Goal: Task Accomplishment & Management: Manage account settings

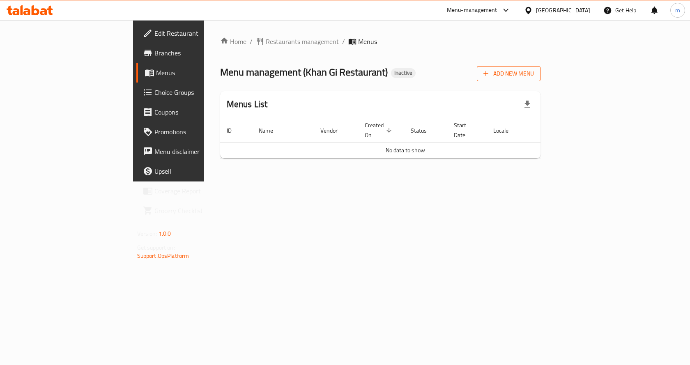
click at [534, 76] on span "Add New Menu" at bounding box center [509, 74] width 51 height 10
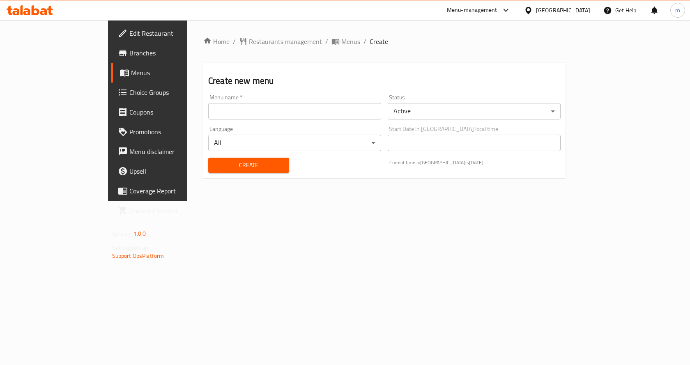
click at [309, 111] on input "text" at bounding box center [294, 111] width 173 height 16
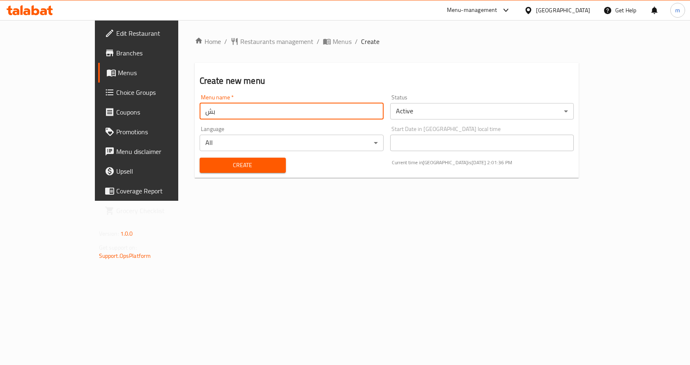
type input "ب"
type input "final menu"
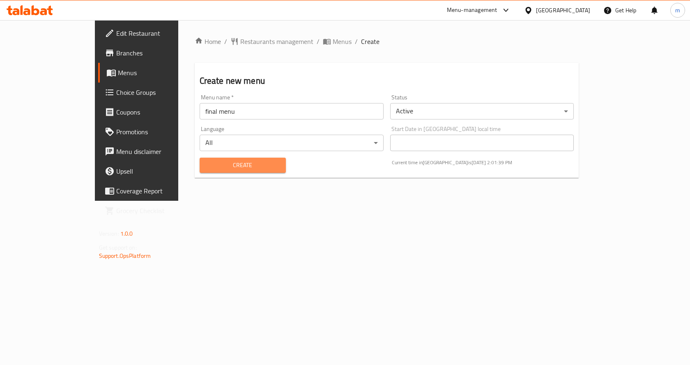
click at [240, 168] on span "Create" at bounding box center [242, 165] width 73 height 10
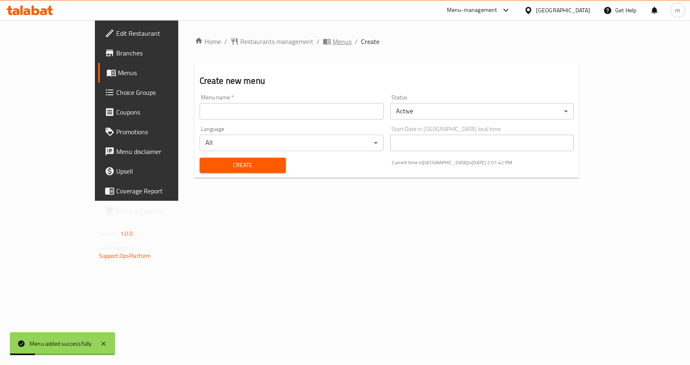
click at [333, 44] on span "Menus" at bounding box center [342, 42] width 19 height 10
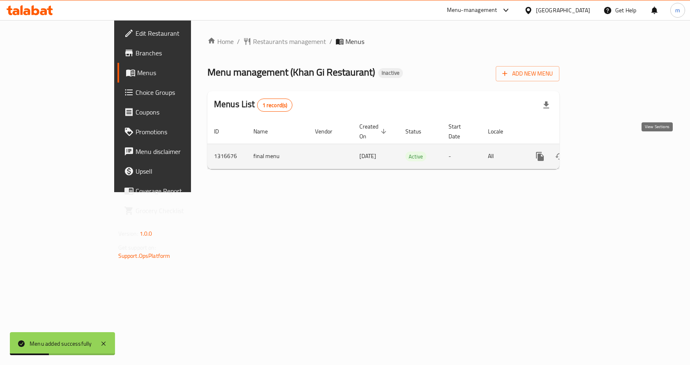
click at [609, 150] on link "enhanced table" at bounding box center [600, 157] width 20 height 20
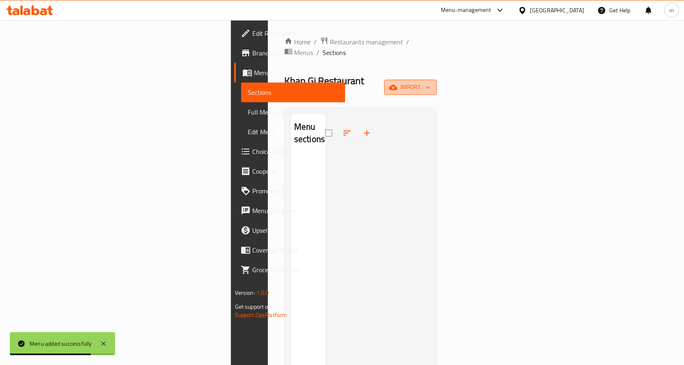
click at [432, 83] on icon "button" at bounding box center [428, 87] width 8 height 8
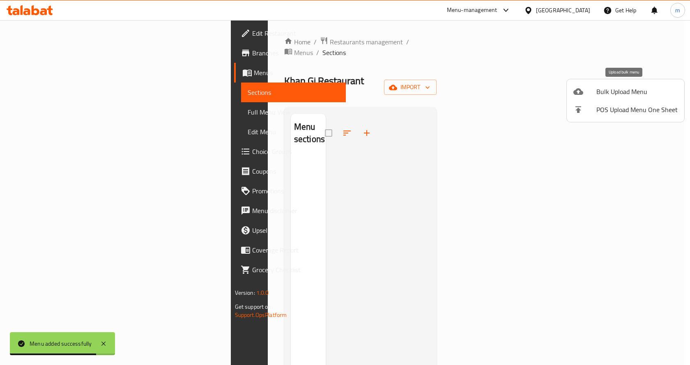
click at [588, 91] on div at bounding box center [585, 92] width 23 height 10
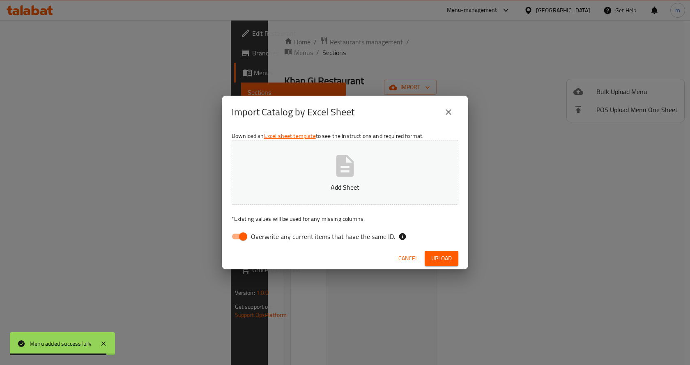
click at [316, 235] on span "Overwrite any current items that have the same ID." at bounding box center [323, 237] width 144 height 10
click at [267, 235] on input "Overwrite any current items that have the same ID." at bounding box center [243, 237] width 47 height 16
checkbox input "false"
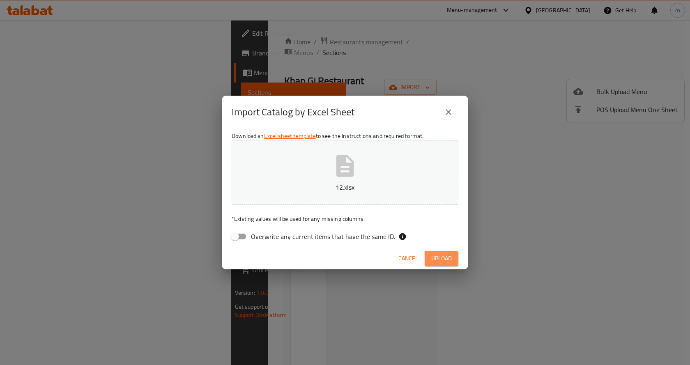
click at [444, 261] on span "Upload" at bounding box center [441, 259] width 21 height 10
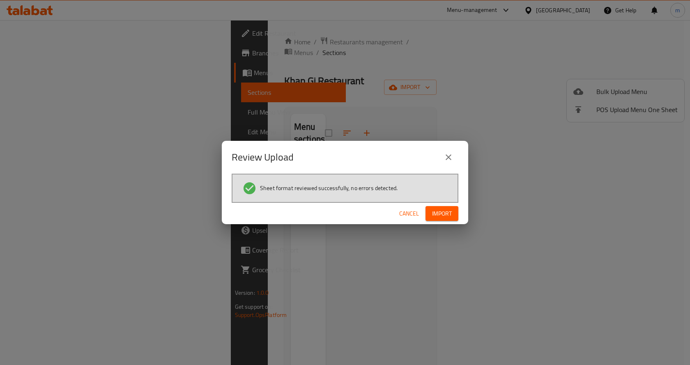
click at [449, 212] on span "Import" at bounding box center [442, 214] width 20 height 10
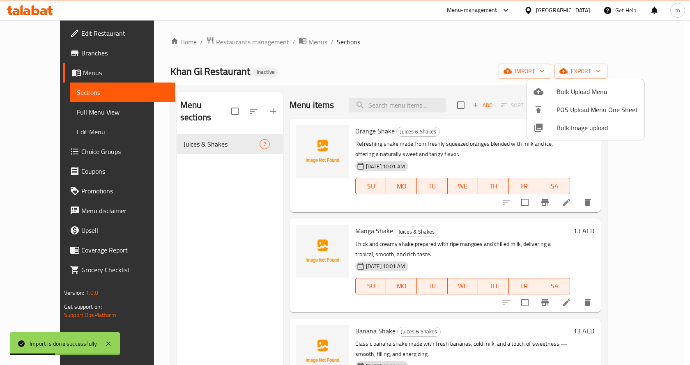
click at [41, 110] on div at bounding box center [345, 182] width 690 height 365
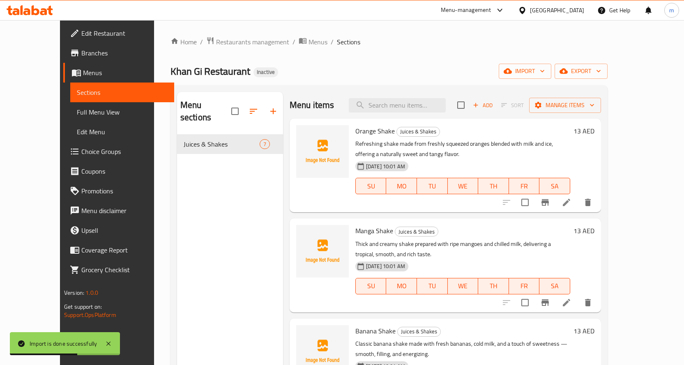
click at [77, 110] on span "Full Menu View" at bounding box center [122, 112] width 91 height 10
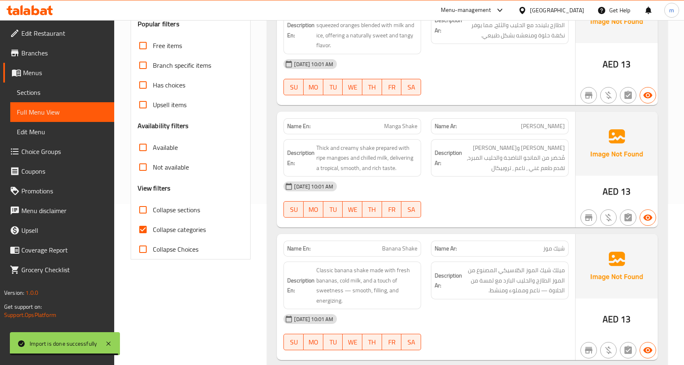
scroll to position [247, 0]
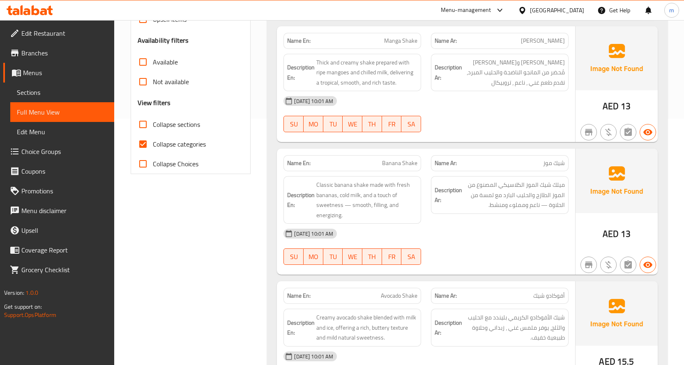
click at [180, 139] on span "Collapse categories" at bounding box center [179, 144] width 53 height 10
click at [153, 139] on input "Collapse categories" at bounding box center [143, 144] width 20 height 20
checkbox input "false"
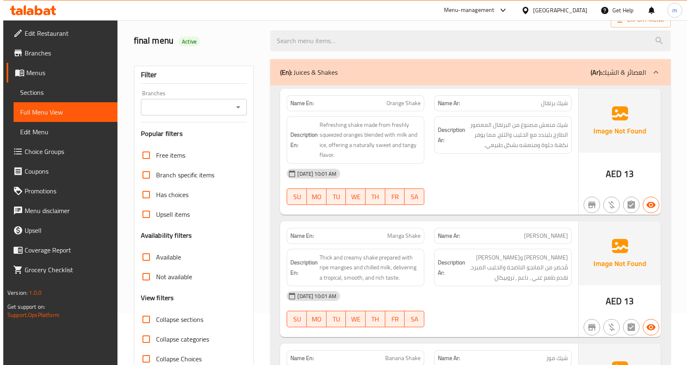
scroll to position [0, 0]
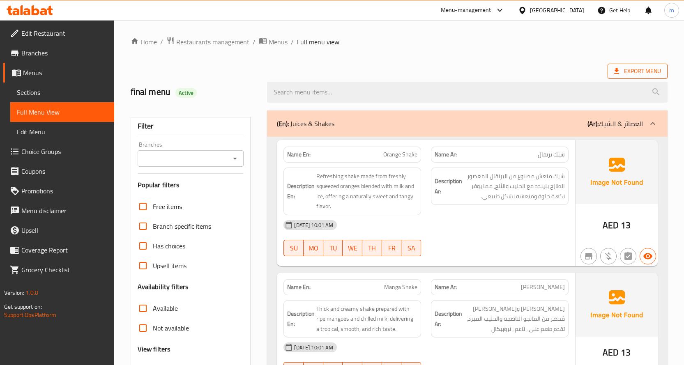
click at [625, 72] on span "Export Menu" at bounding box center [637, 71] width 47 height 10
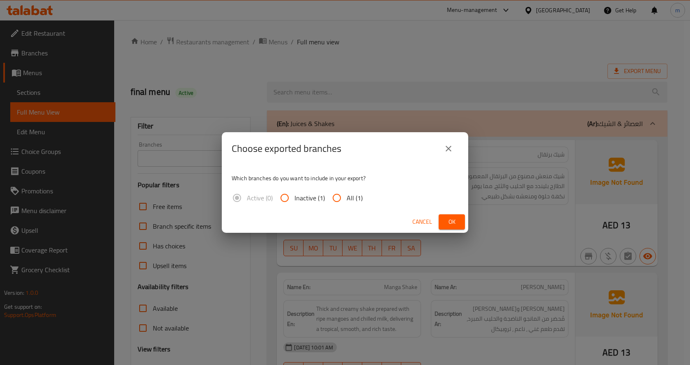
click at [354, 198] on span "All (1)" at bounding box center [355, 198] width 16 height 10
click at [347, 198] on input "All (1)" at bounding box center [337, 198] width 20 height 20
radio input "true"
drag, startPoint x: 456, startPoint y: 230, endPoint x: 453, endPoint y: 224, distance: 6.6
click at [455, 229] on div "Cancel Ok" at bounding box center [345, 222] width 247 height 22
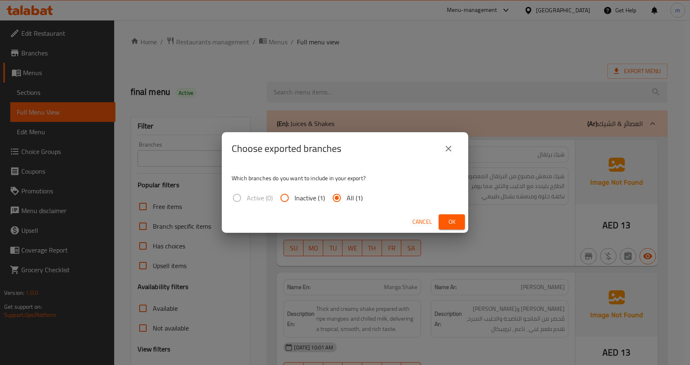
click at [453, 224] on span "Ok" at bounding box center [451, 222] width 13 height 10
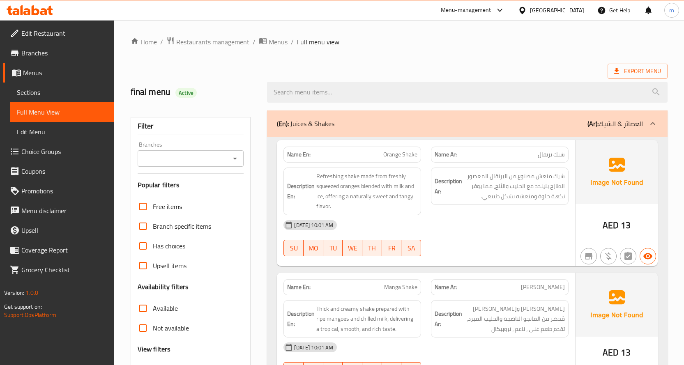
click at [497, 232] on div "[DATE] 10:01 AM" at bounding box center [426, 225] width 295 height 20
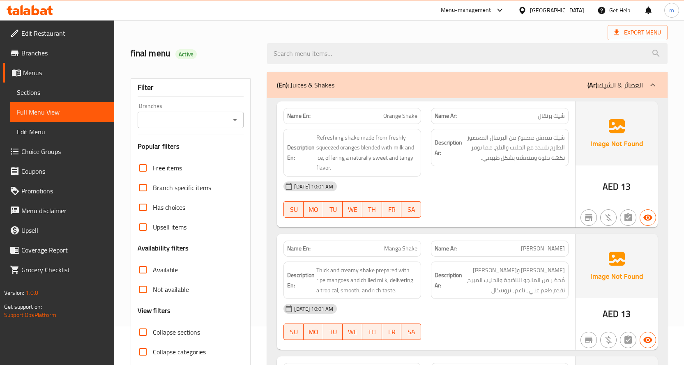
scroll to position [82, 0]
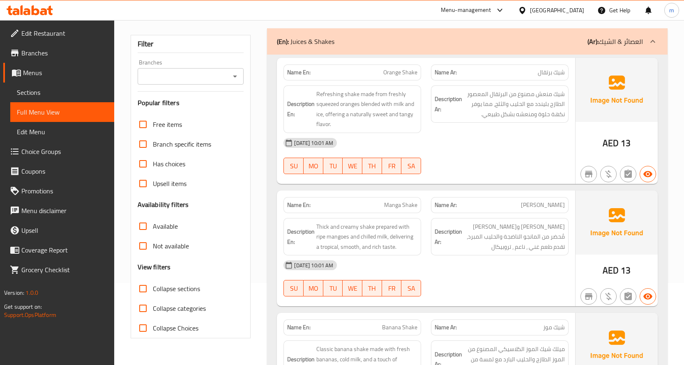
click at [392, 75] on span "Orange Shake" at bounding box center [400, 72] width 34 height 9
click at [251, 162] on div "Filter Branches Branches Popular filters Free items Branch specific items Has c…" at bounding box center [191, 187] width 120 height 304
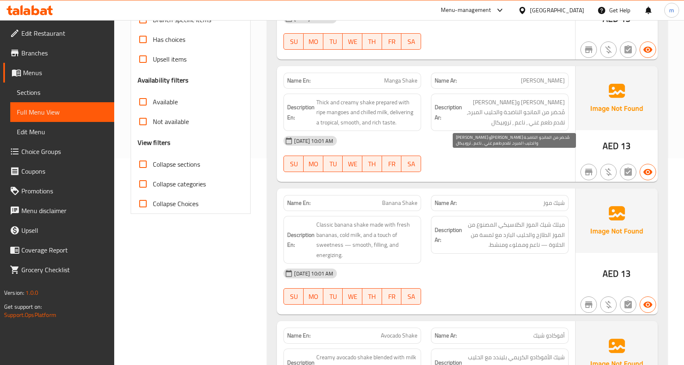
scroll to position [288, 0]
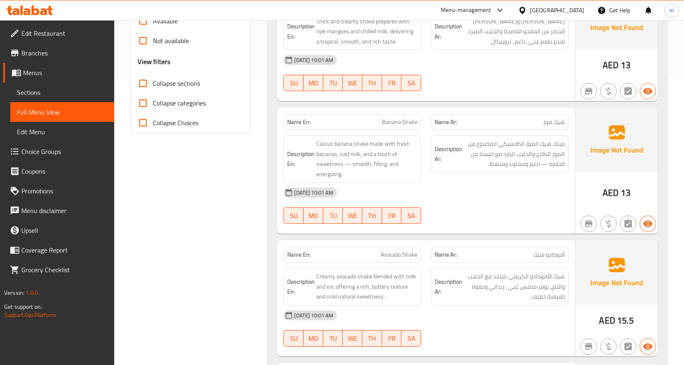
click at [227, 221] on div "Filter Branches Branches Popular filters Free items Branch specific items Has c…" at bounding box center [194, 287] width 137 height 938
click at [159, 266] on div "Filter Branches Branches Popular filters Free items Branch specific items Has c…" at bounding box center [194, 287] width 137 height 938
click at [404, 123] on span "Banana Shake" at bounding box center [399, 122] width 35 height 9
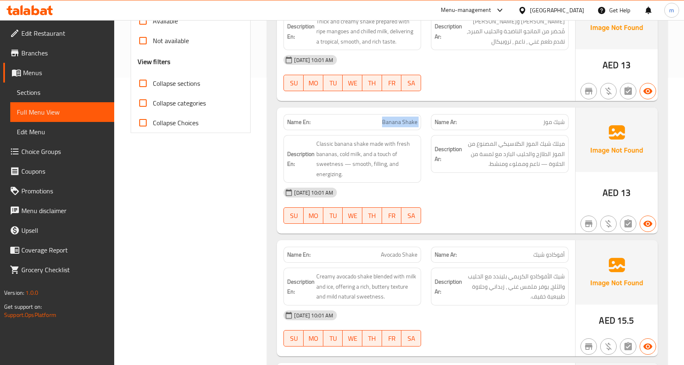
copy span "Banana Shake"
click at [113, 326] on div "Edit Restaurant Branches Menus Sections Full Menu View Edit Menu Choice Groups …" at bounding box center [57, 202] width 114 height 365
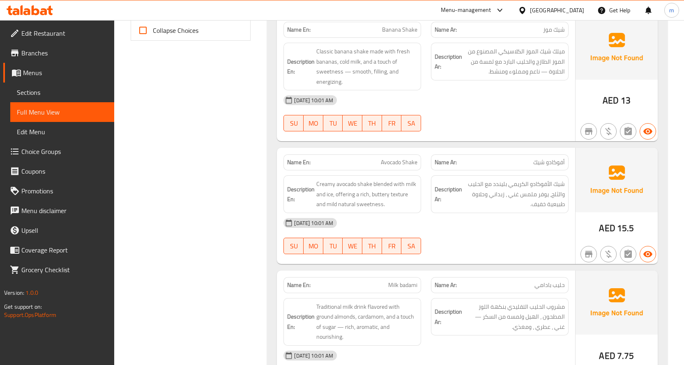
scroll to position [452, 0]
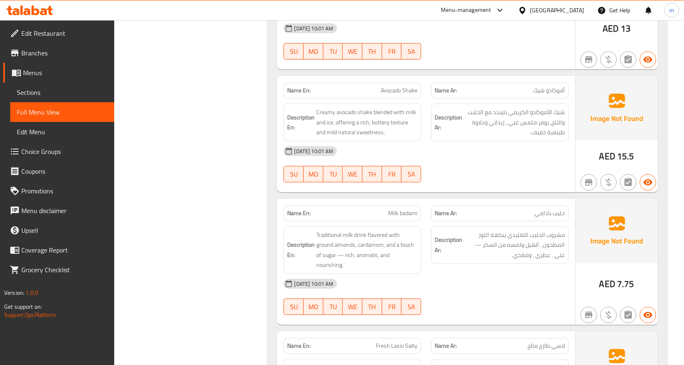
click at [397, 89] on span "Avocado Shake" at bounding box center [399, 90] width 37 height 9
copy span "Avocado Shake"
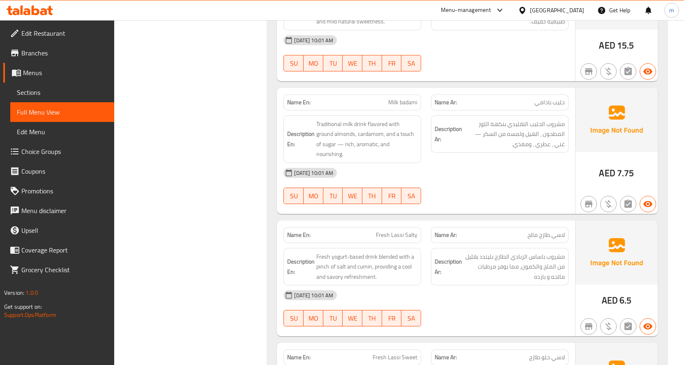
scroll to position [575, 0]
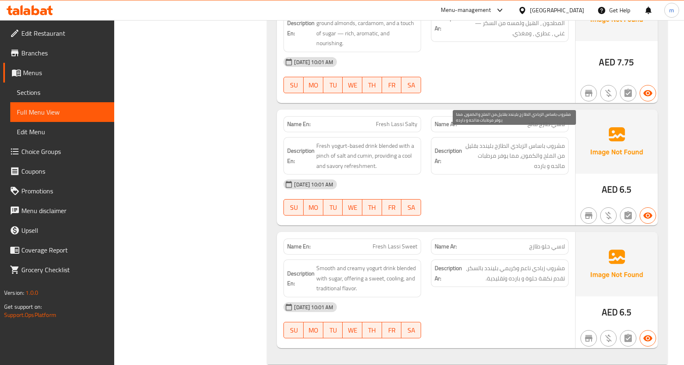
scroll to position [680, 0]
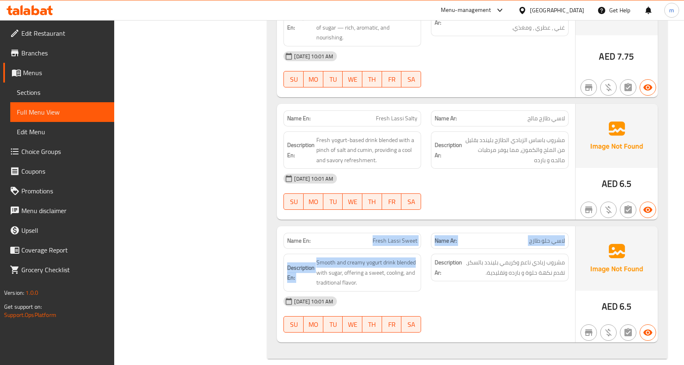
drag, startPoint x: 373, startPoint y: 233, endPoint x: 420, endPoint y: 239, distance: 47.2
click at [420, 239] on div "Name En: Fresh Lassi Sweet Name Ar: لاسي حلو طازج Description En: Smooth and cr…" at bounding box center [426, 284] width 298 height 116
click at [420, 249] on div "Description En: Smooth and creamy yogurt drink blended with sugar, offering a s…" at bounding box center [353, 273] width 148 height 48
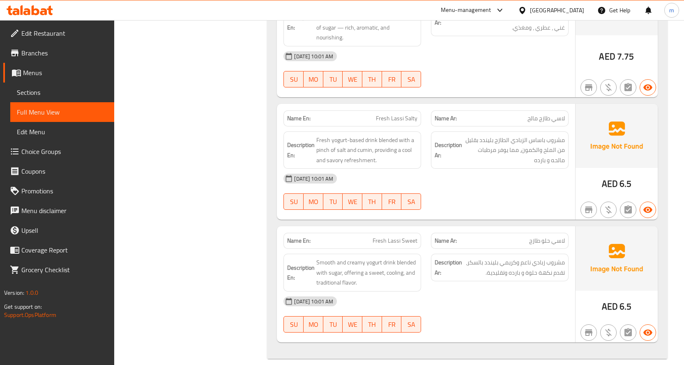
click at [387, 237] on span "Fresh Lassi Sweet" at bounding box center [395, 241] width 45 height 9
click at [374, 237] on span "Fresh Lassi Sweet" at bounding box center [395, 241] width 45 height 9
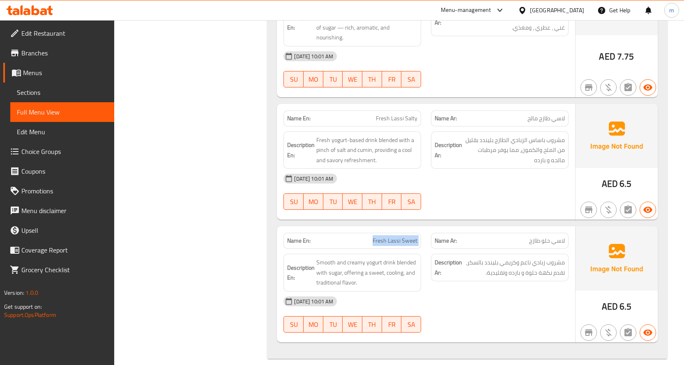
copy span "Fresh Lassi Sweet"
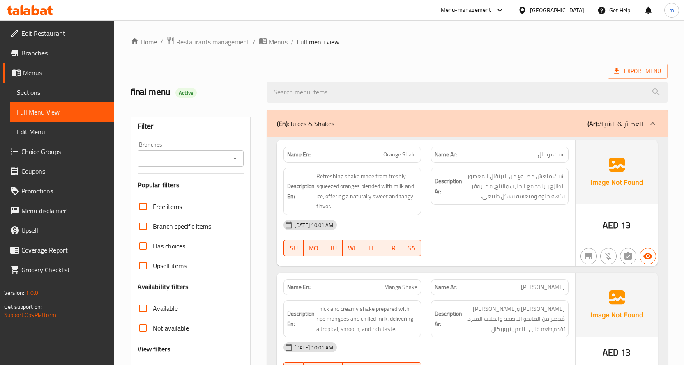
click at [61, 92] on span "Sections" at bounding box center [62, 93] width 91 height 10
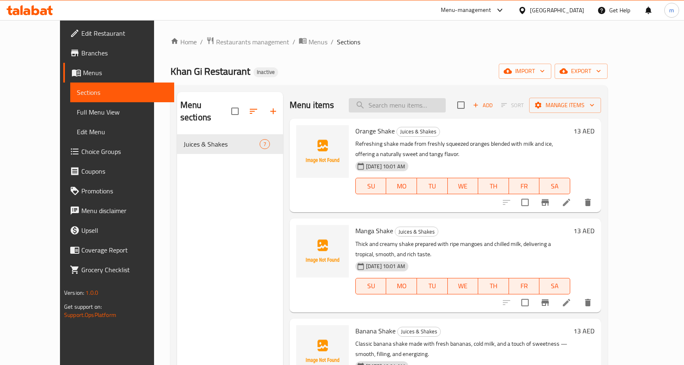
click at [429, 106] on input "search" at bounding box center [397, 105] width 97 height 14
paste input "Banana Shake"
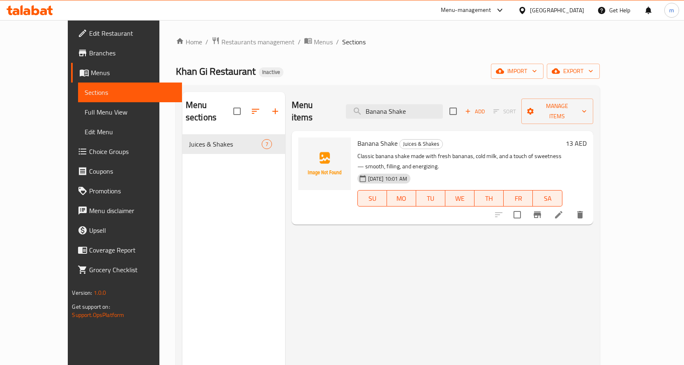
type input "Banana Shake"
click at [570, 208] on li at bounding box center [558, 215] width 23 height 15
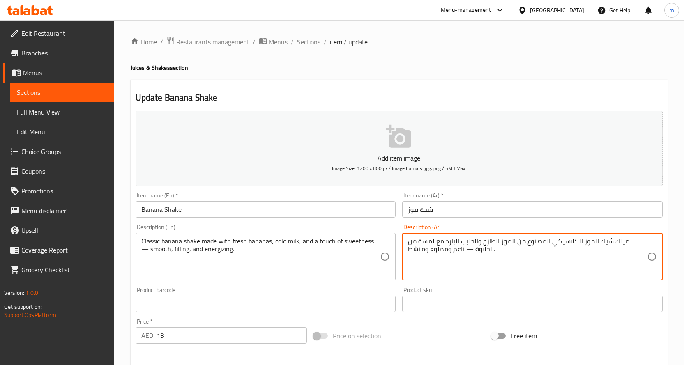
click at [639, 242] on textarea "ميلك شيك الموز الكلاسيكي المصنوع من الموز الطازج والحليب البارد مع لمسة من الحل…" at bounding box center [527, 257] width 239 height 39
type textarea "شيك الموز الكلاسيكي المصنوع من الموز الطازج والحليب البارد مع لمسة من الحلاوة —…"
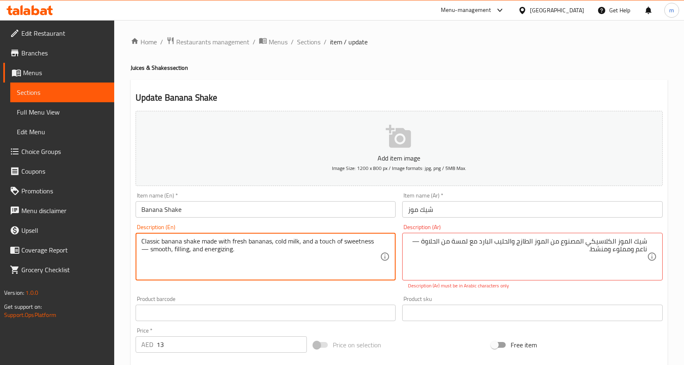
click at [180, 251] on textarea "Classic banana shake made with fresh bananas, cold milk, and a touch of sweetne…" at bounding box center [260, 257] width 239 height 39
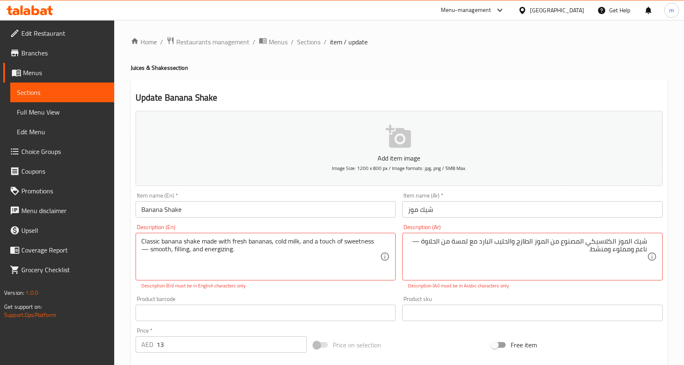
click at [273, 256] on textarea "Classic banana shake made with fresh bananas, cold milk, and a touch of sweetne…" at bounding box center [260, 257] width 239 height 39
click at [149, 250] on textarea "Classic banana shake made with fresh bananas, cold milk, and a touch of sweetne…" at bounding box center [260, 257] width 239 height 39
type textarea "Classic banana shake made with fresh bananas, cold milk, and a touch of sweetne…"
type textarea "شيك الموز الكلاسيكي المصنوع من الموز الطازج والحليب البارد مع لمسة من الحلاوة ن…"
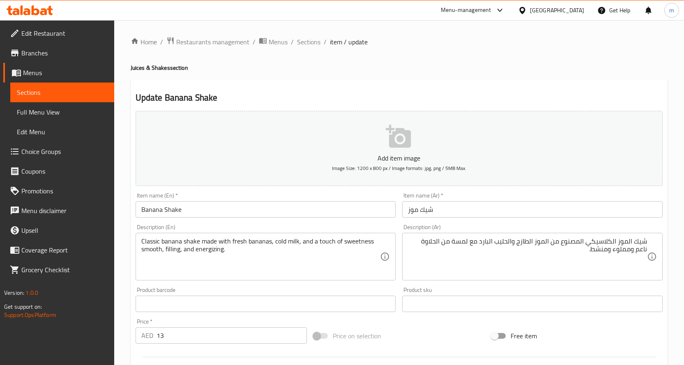
click at [139, 250] on div "Classic banana shake made with fresh bananas, cold milk, and a touch of sweetne…" at bounding box center [266, 257] width 261 height 48
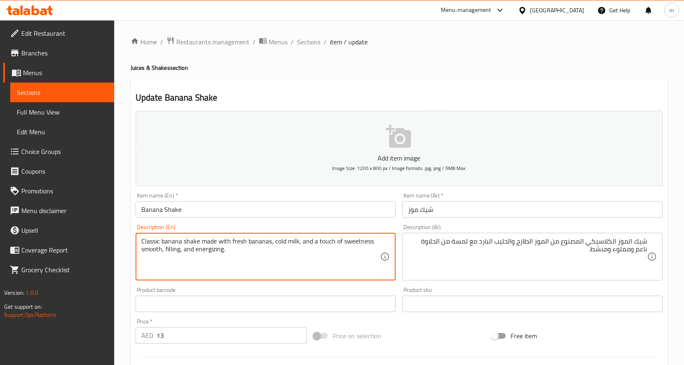
click at [141, 251] on textarea "Classic banana shake made with fresh bananas, cold milk, and a touch of sweetne…" at bounding box center [260, 257] width 239 height 39
type textarea "Classic banana shake made with fresh bananas, cold milk, and a touch of sweetne…"
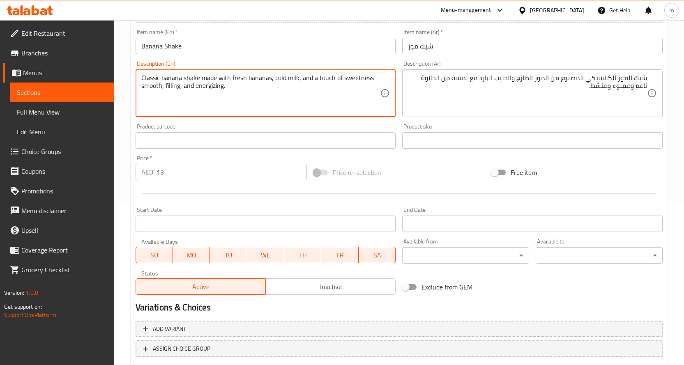
scroll to position [205, 0]
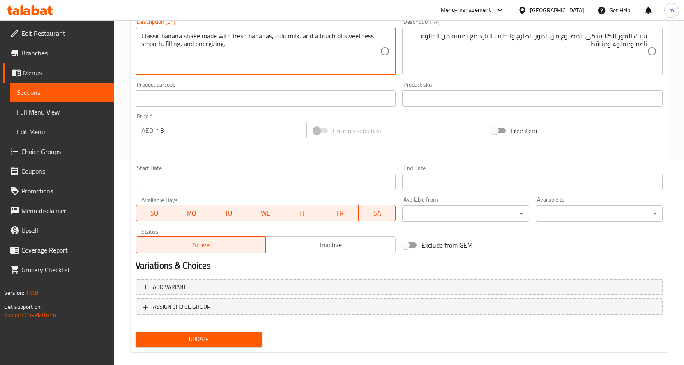
click at [190, 343] on span "Update" at bounding box center [199, 339] width 114 height 10
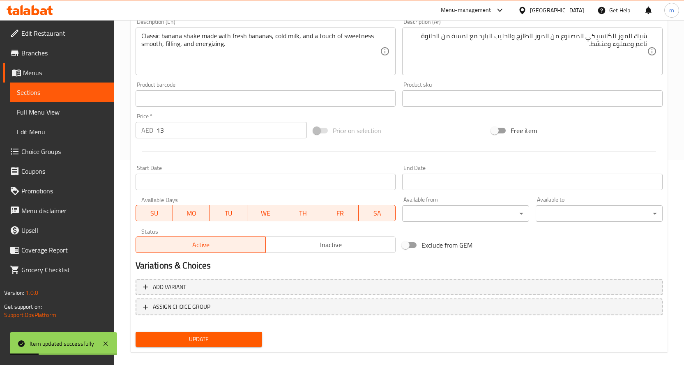
drag, startPoint x: 46, startPoint y: 92, endPoint x: 178, endPoint y: 10, distance: 155.9
click at [44, 92] on span "Sections" at bounding box center [62, 93] width 91 height 10
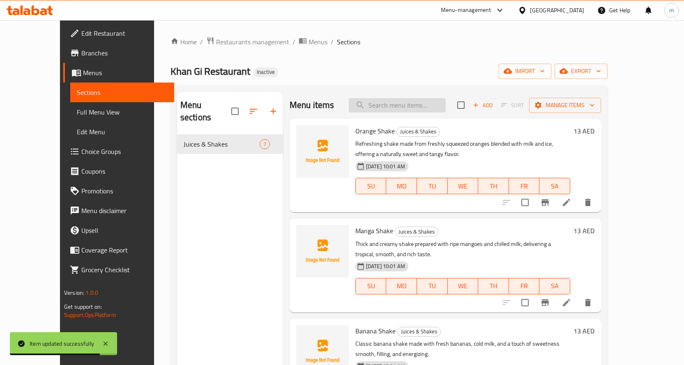
click at [423, 102] on input "search" at bounding box center [397, 105] width 97 height 14
paste input "Avocado Shake"
type input "Avocado Shake"
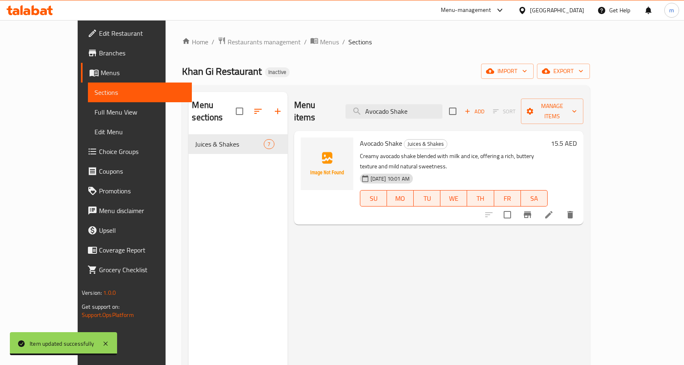
click at [561, 208] on li at bounding box center [548, 215] width 23 height 15
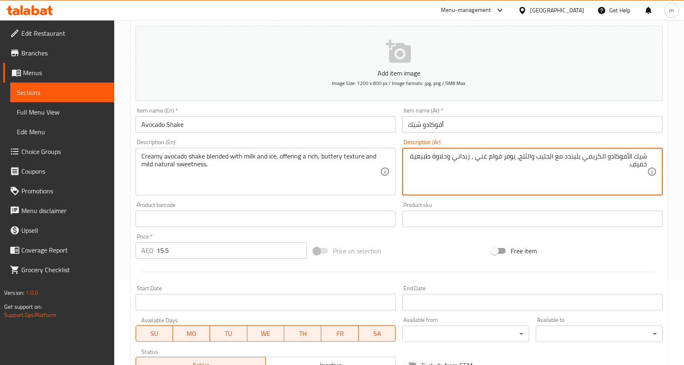
scroll to position [164, 0]
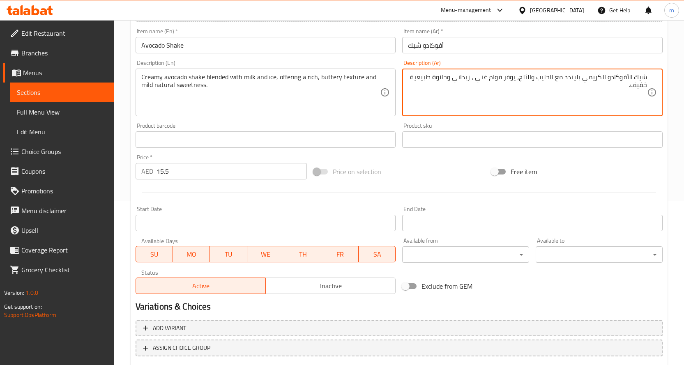
click at [631, 89] on textarea "شيك الأفوكادو الكريمي بليندد مع الحليب والثلج، يوفر قوام غني ، زبداني وحلاوة طب…" at bounding box center [527, 92] width 239 height 39
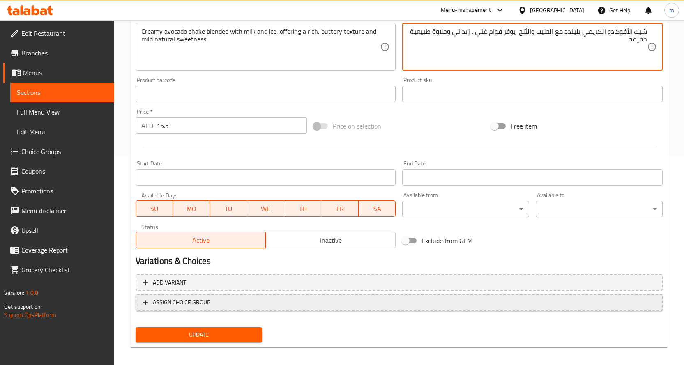
scroll to position [215, 0]
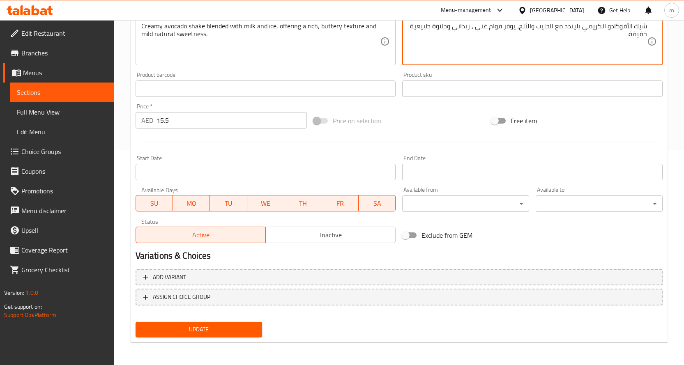
type textarea "شيك الأفوكادو الكريمي بليندد مع الحليب والثلج، يوفر قوام غني ، زبداني وحلاوة طب…"
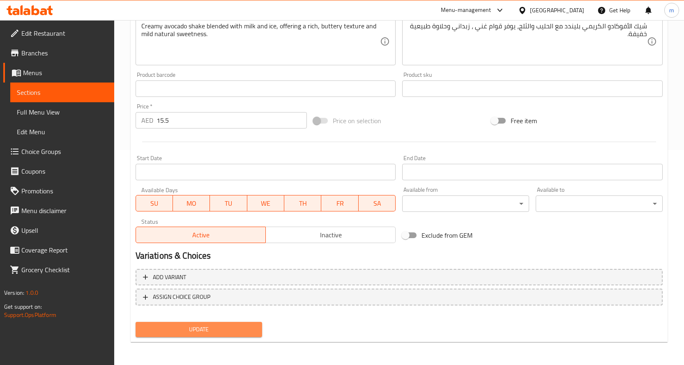
click at [231, 329] on span "Update" at bounding box center [199, 330] width 114 height 10
click at [193, 330] on span "Update" at bounding box center [199, 330] width 114 height 10
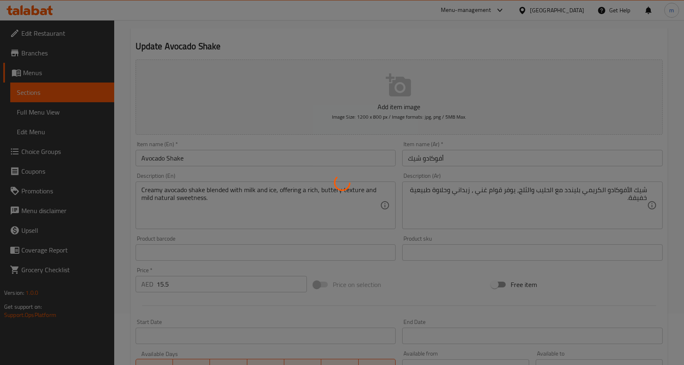
scroll to position [51, 0]
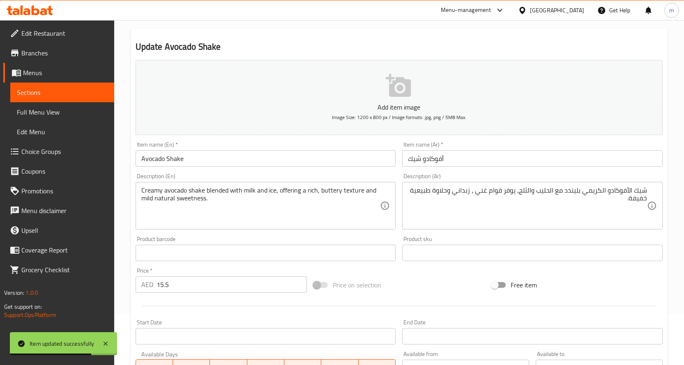
click at [69, 90] on span "Sections" at bounding box center [62, 93] width 91 height 10
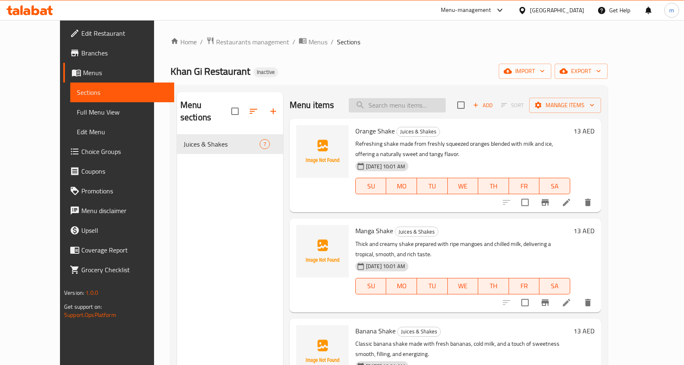
click at [405, 105] on input "search" at bounding box center [397, 105] width 97 height 14
paste input "Fresh Lassi Sweet"
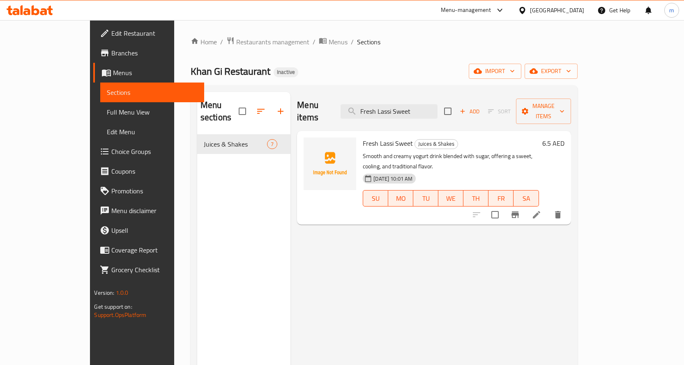
type input "Fresh Lassi Sweet"
click at [542, 210] on icon at bounding box center [537, 215] width 10 height 10
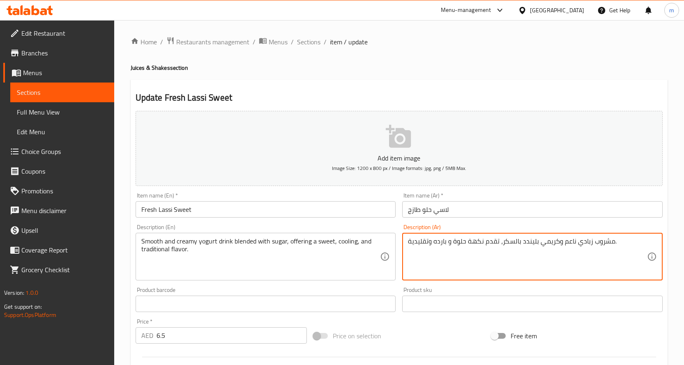
click at [490, 245] on textarea "مشروب زبادي ناعم وكريمي بليندد بالسكر، تقدم نكهة حلوة و بارده وتقليدية." at bounding box center [527, 257] width 239 height 39
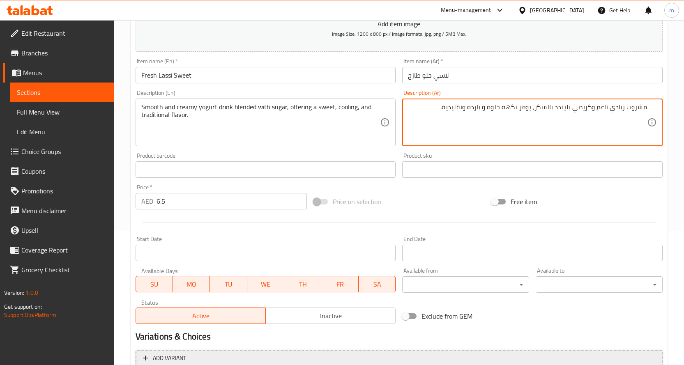
scroll to position [215, 0]
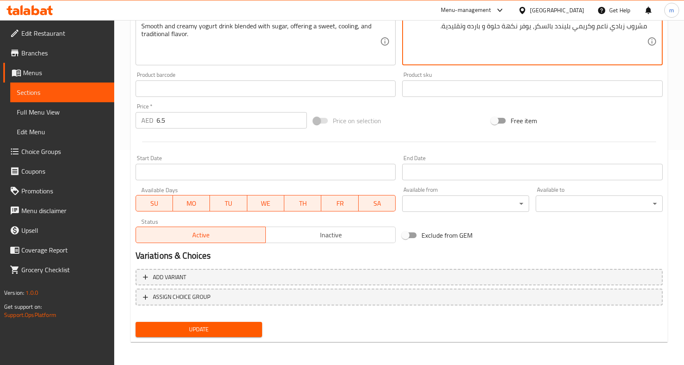
type textarea "مشروب زبادي ناعم وكريمي بليندد بالسكر، يوفر نكهة حلوة و بارده وتقليدية."
click at [243, 330] on span "Update" at bounding box center [199, 330] width 114 height 10
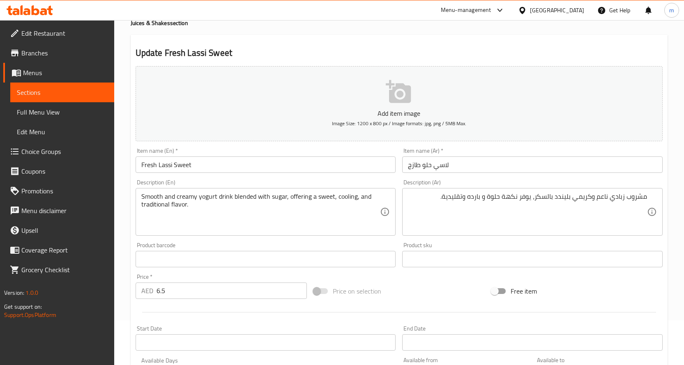
scroll to position [205, 0]
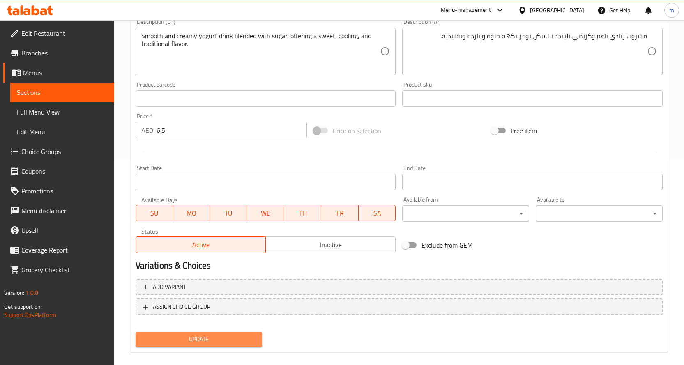
click at [212, 337] on span "Update" at bounding box center [199, 339] width 114 height 10
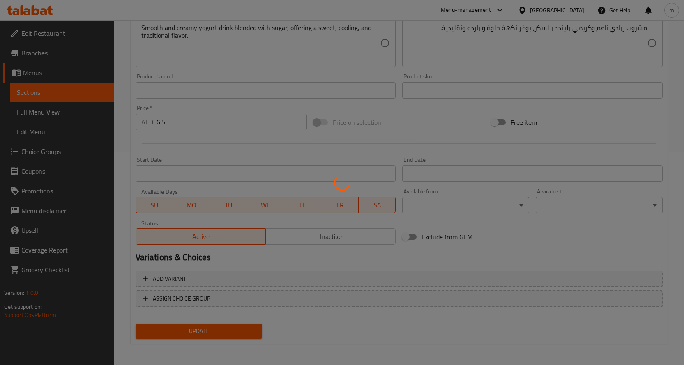
scroll to position [215, 0]
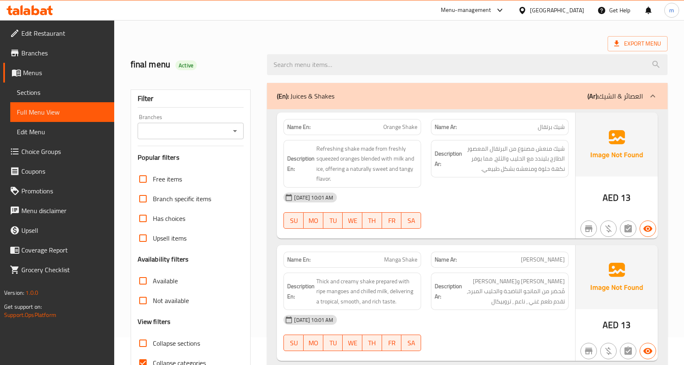
scroll to position [205, 0]
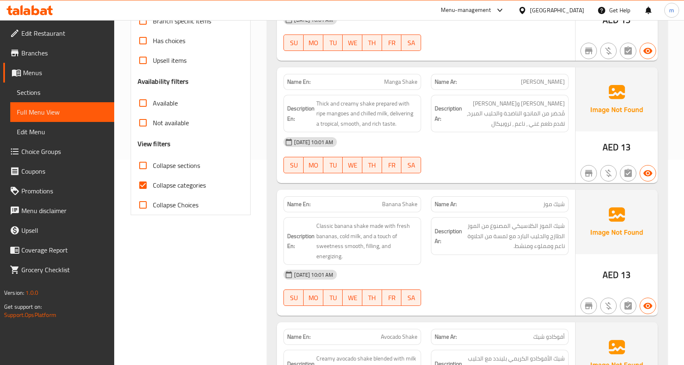
click at [155, 187] on span "Collapse categories" at bounding box center [179, 185] width 53 height 10
click at [153, 187] on input "Collapse categories" at bounding box center [143, 185] width 20 height 20
checkbox input "false"
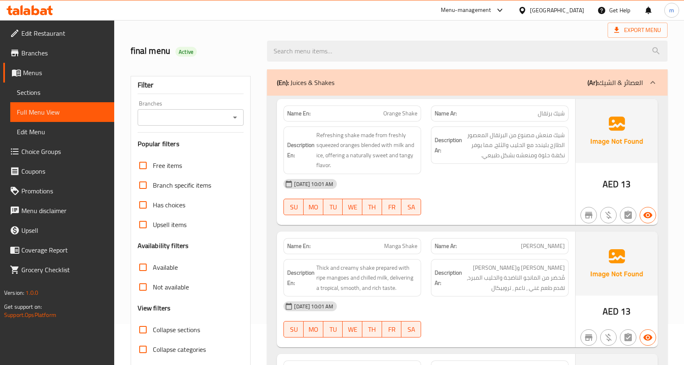
scroll to position [0, 0]
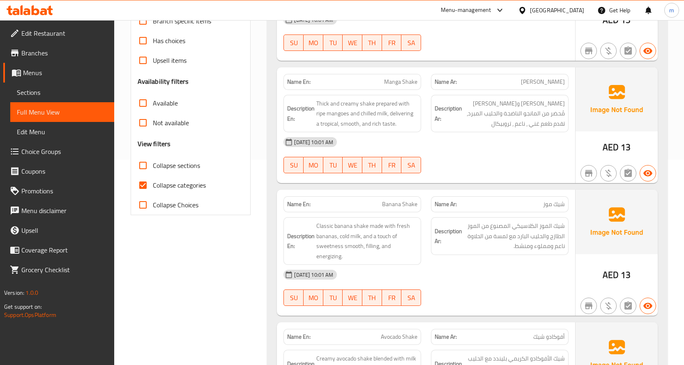
click at [141, 189] on input "Collapse categories" at bounding box center [143, 185] width 20 height 20
checkbox input "false"
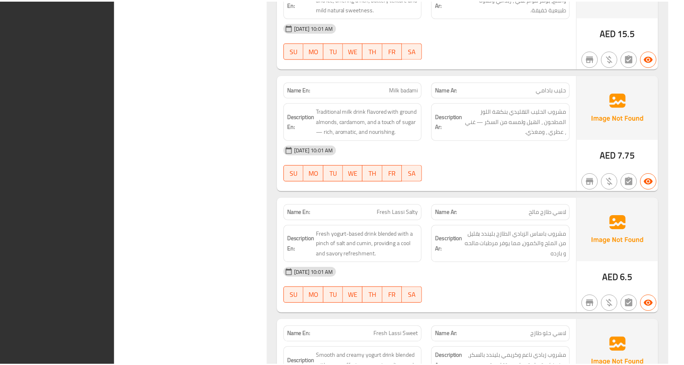
scroll to position [670, 0]
